Goal: Transaction & Acquisition: Purchase product/service

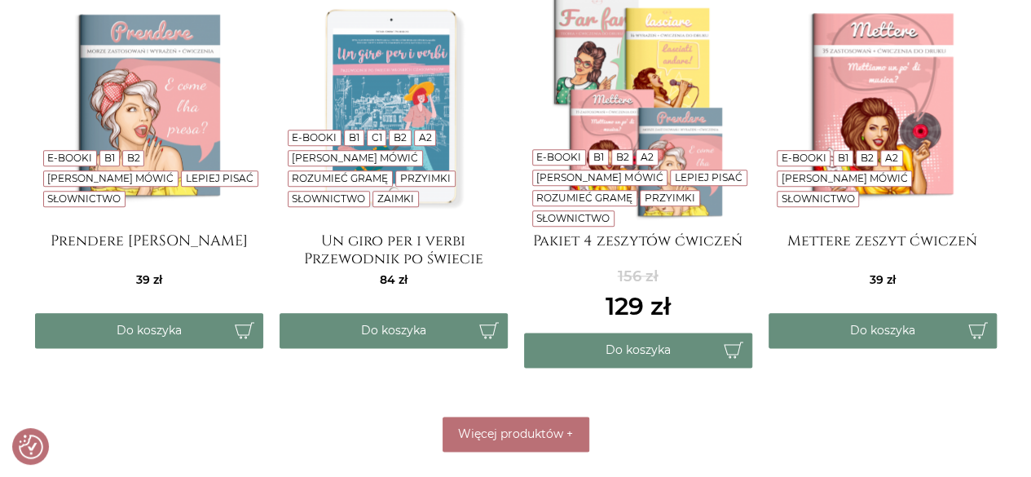
scroll to position [846, 0]
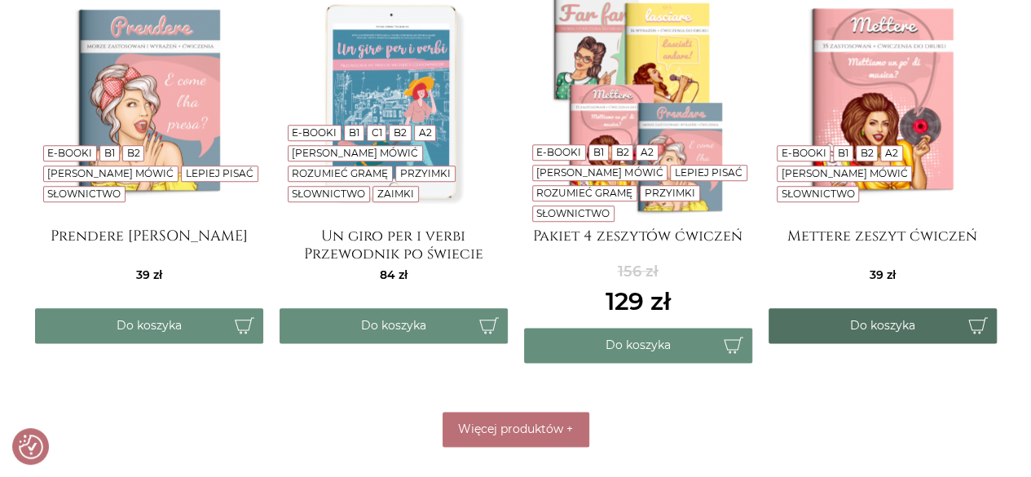
click at [879, 320] on button "Do koszyka" at bounding box center [883, 325] width 228 height 35
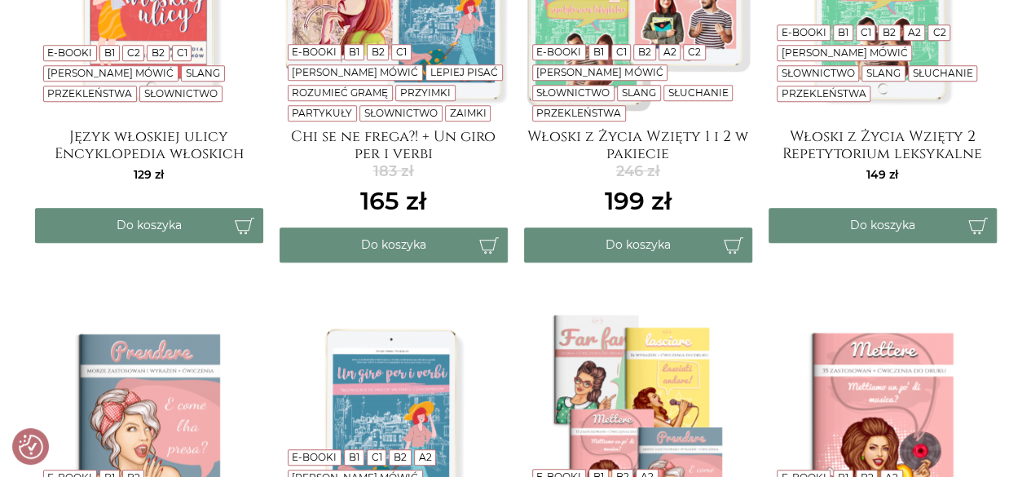
scroll to position [526, 0]
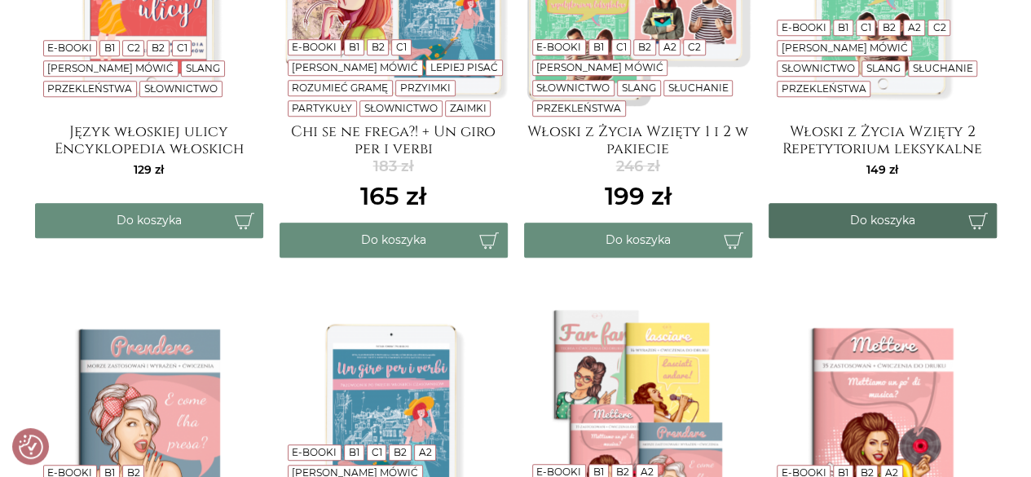
click at [901, 216] on button "Do koszyka" at bounding box center [883, 220] width 228 height 35
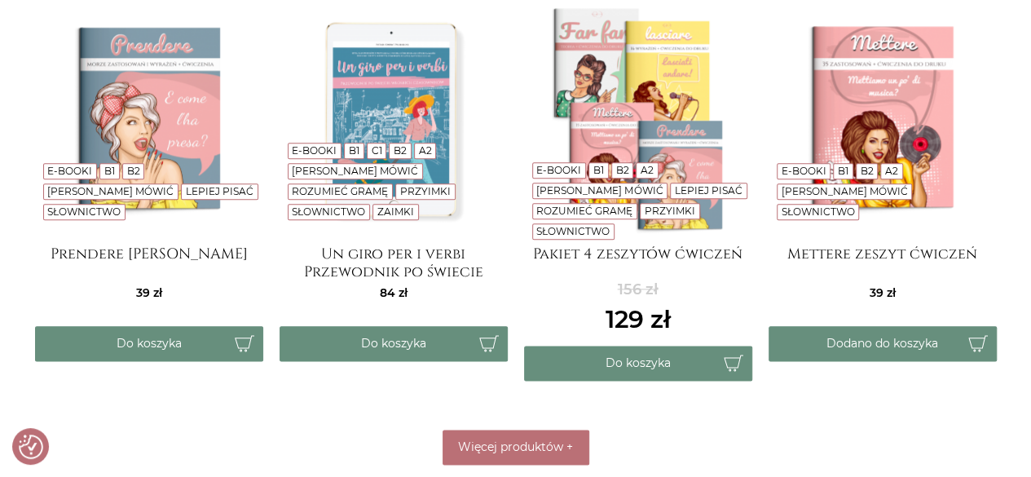
scroll to position [837, 0]
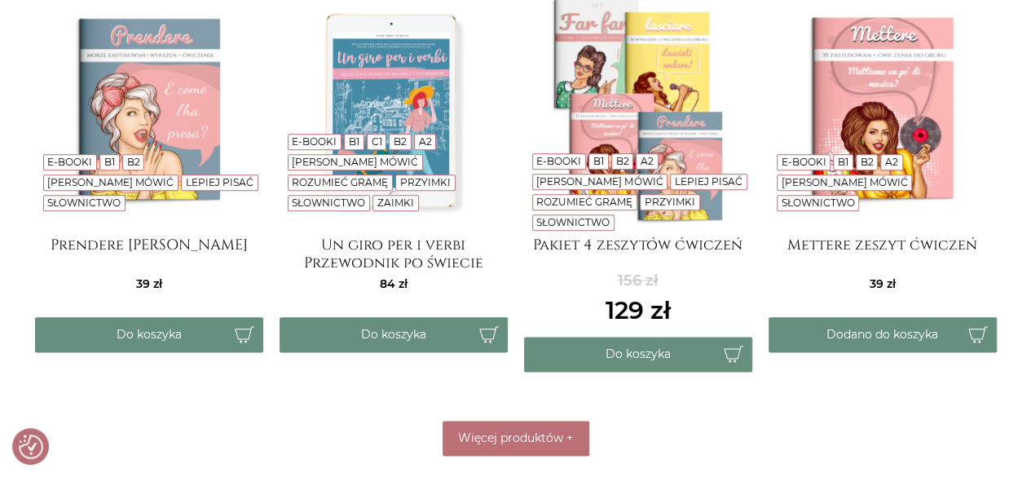
click at [873, 105] on img at bounding box center [883, 110] width 228 height 228
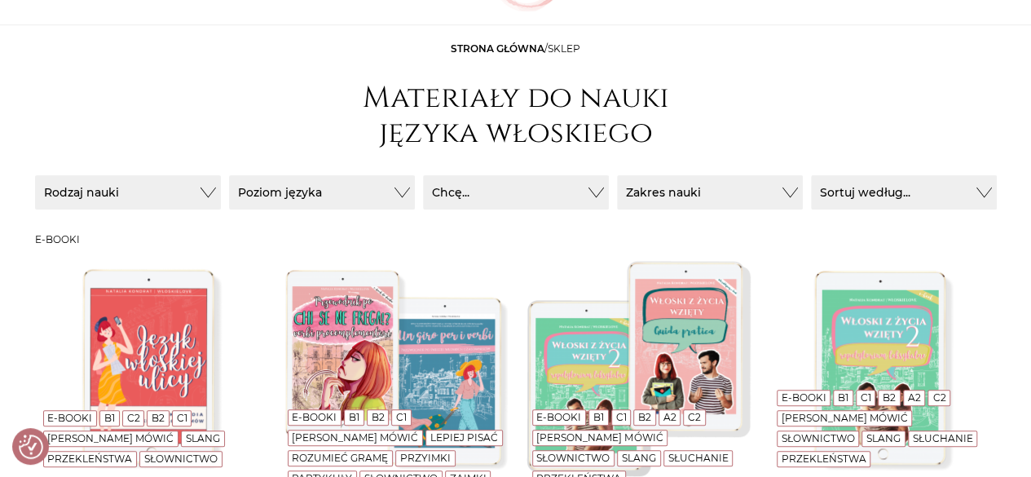
scroll to position [0, 0]
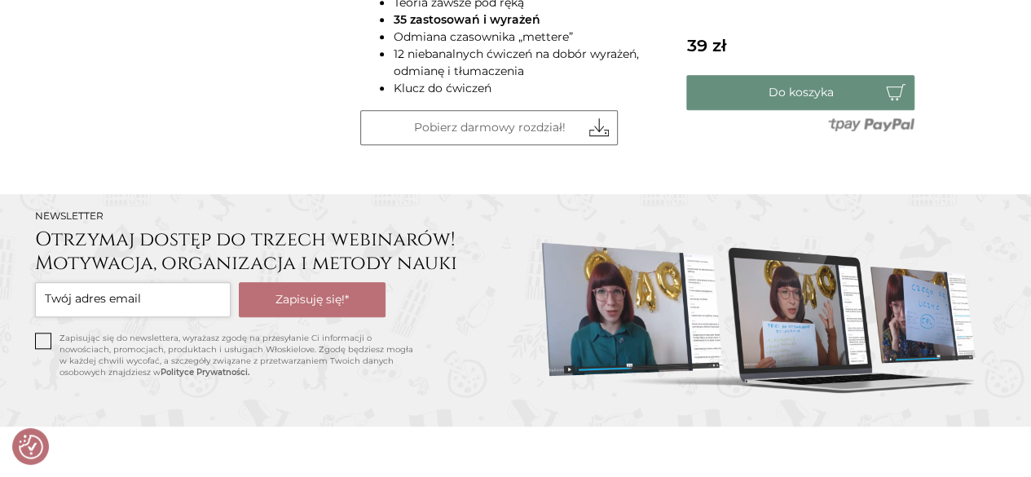
scroll to position [698, 0]
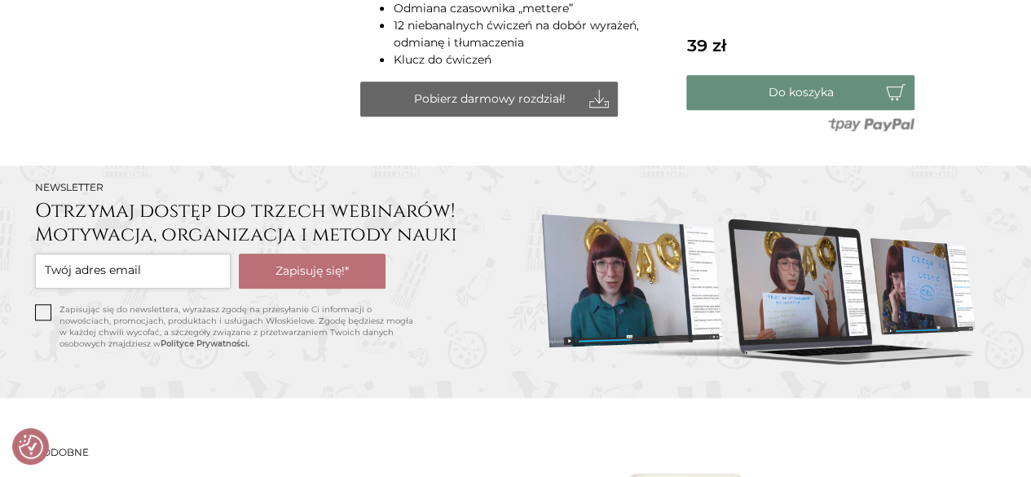
click at [528, 102] on link "Pobierz darmowy rozdział!" at bounding box center [489, 98] width 258 height 35
